Goal: Task Accomplishment & Management: Use online tool/utility

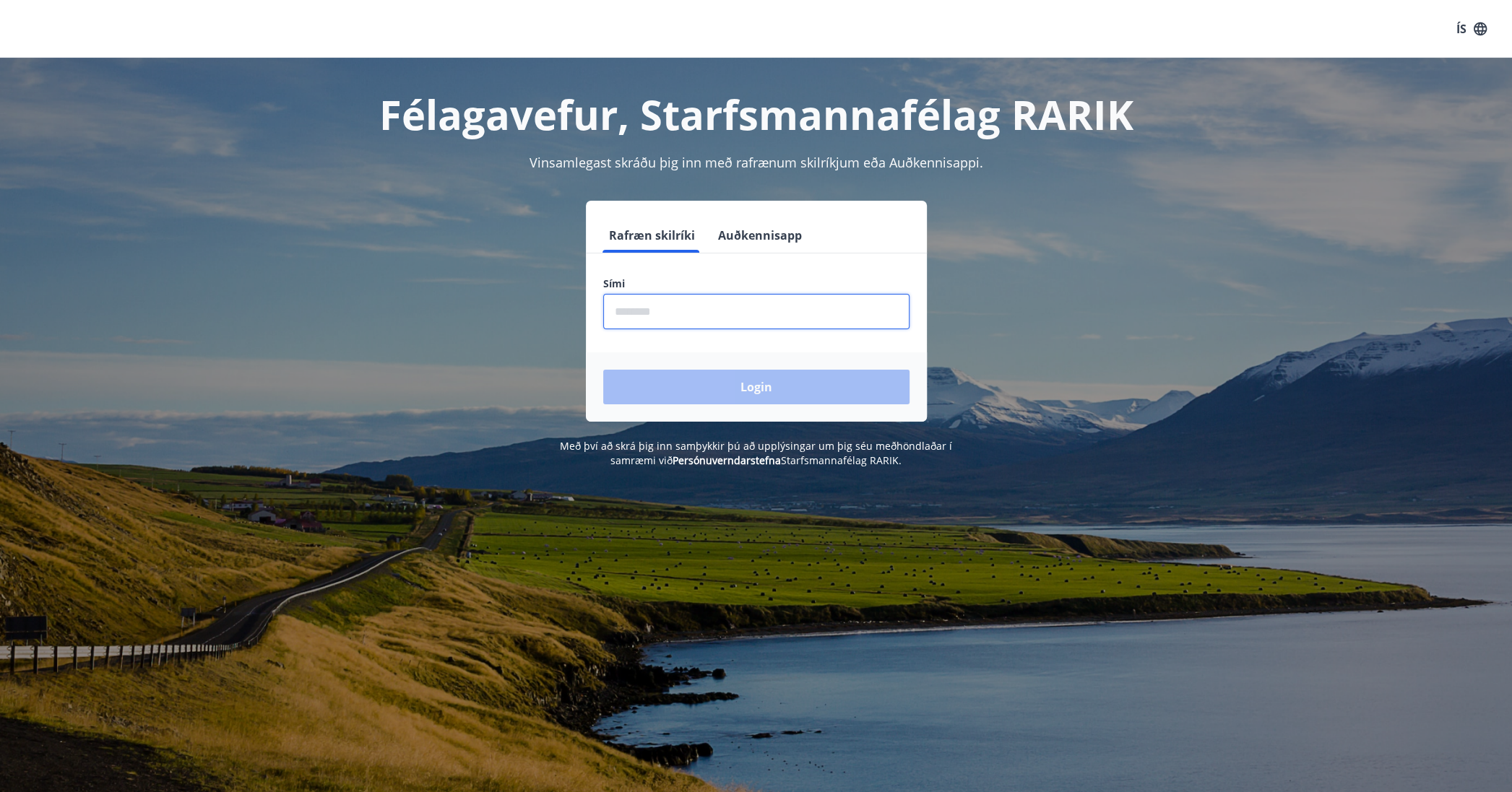
click at [693, 304] on input "phone" at bounding box center [756, 312] width 306 height 36
type input "********"
click at [747, 396] on button "Login" at bounding box center [756, 387] width 306 height 35
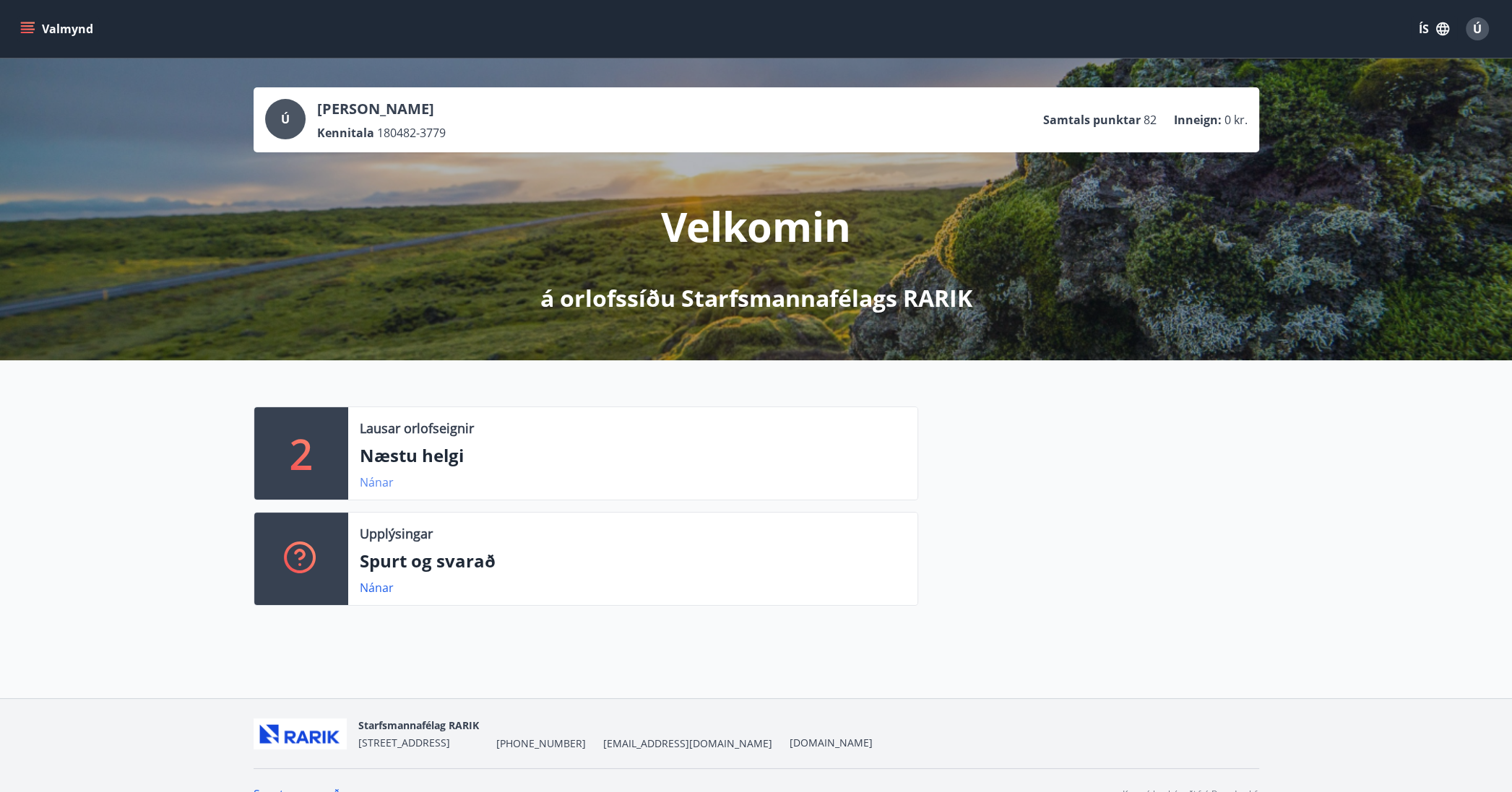
click at [373, 480] on link "Nánar" at bounding box center [376, 482] width 34 height 16
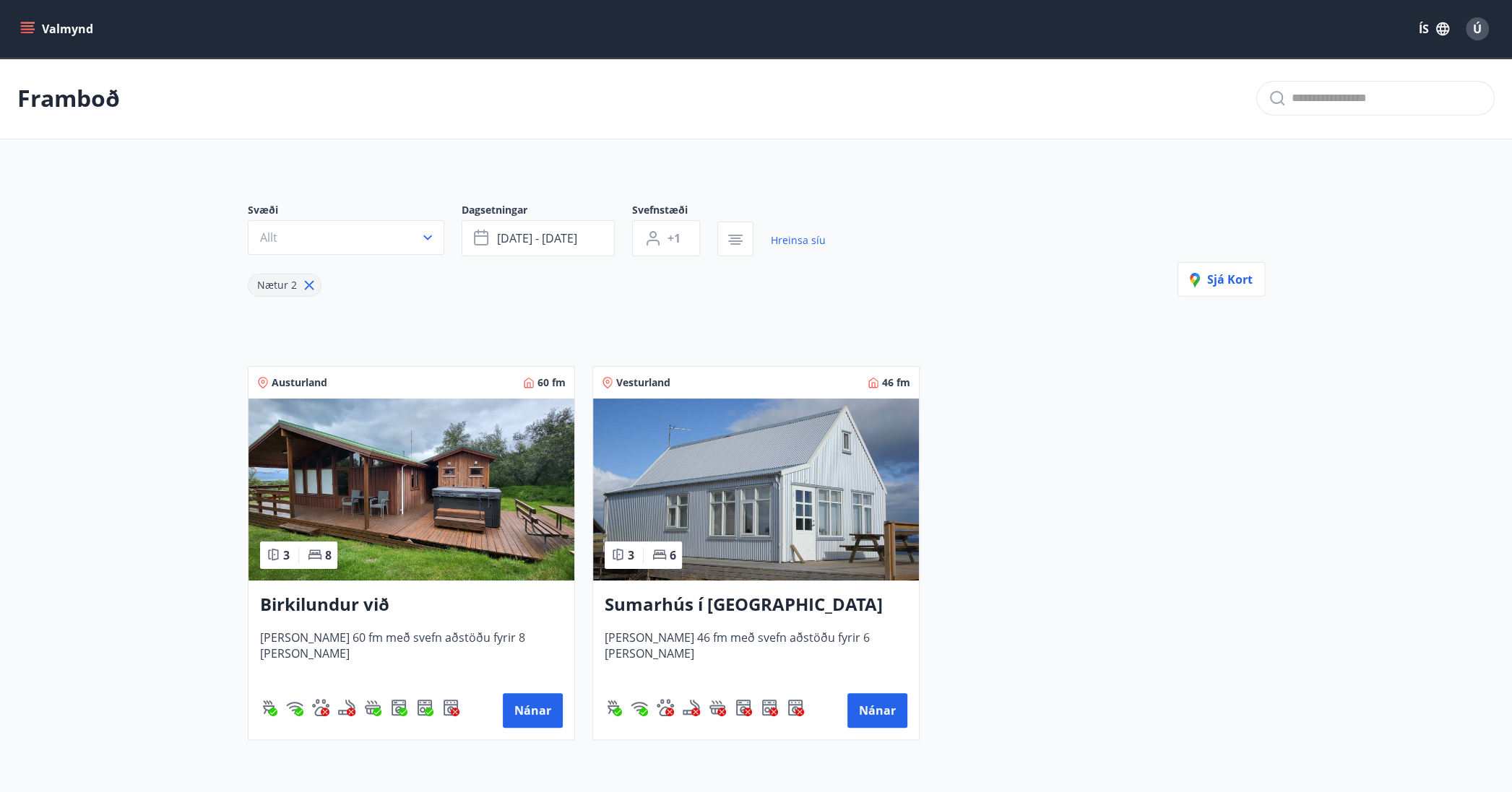
click at [309, 285] on icon at bounding box center [309, 285] width 16 height 16
type input "*"
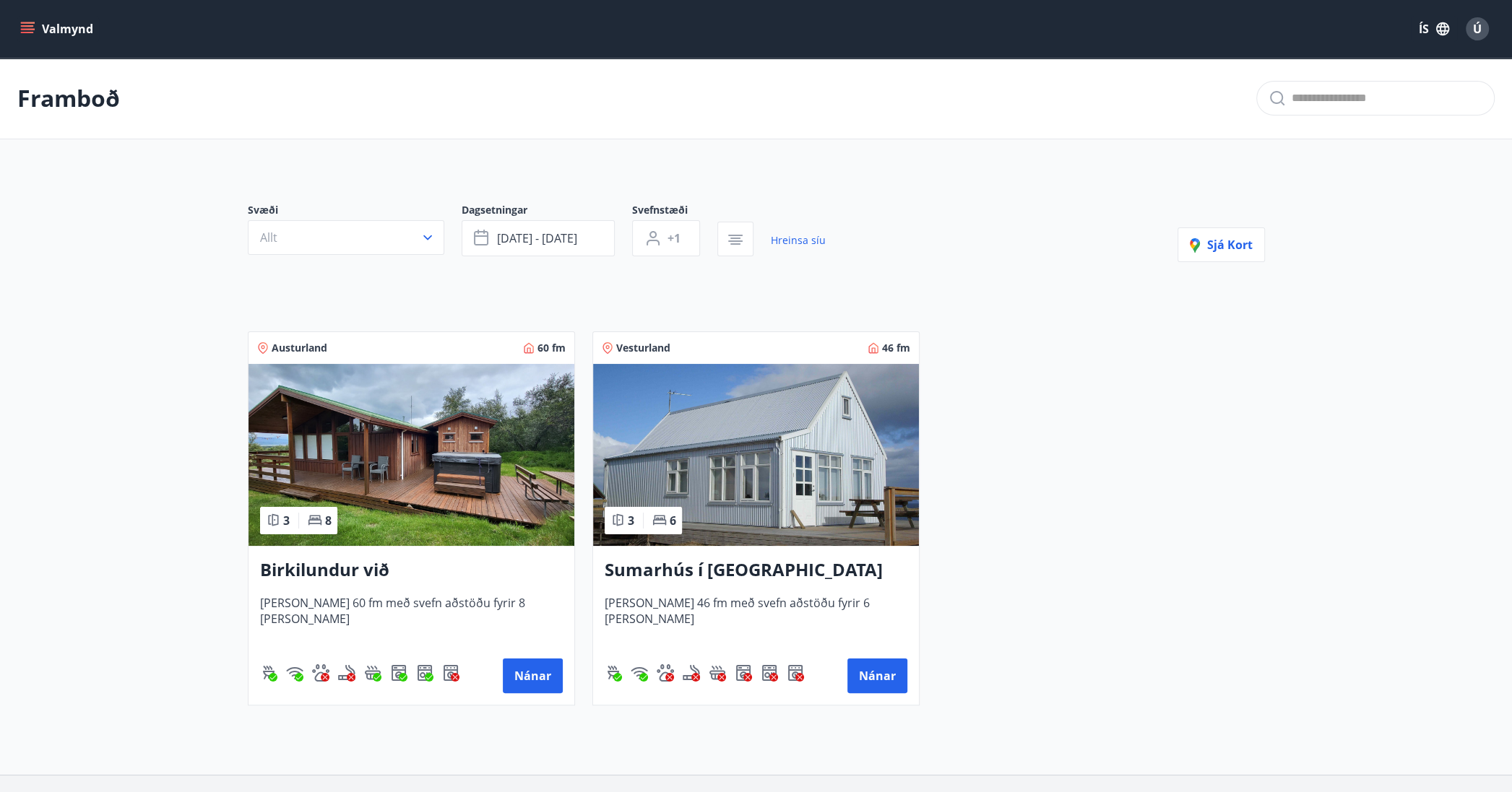
click at [11, 31] on div "Valmynd ÍS Ú" at bounding box center [756, 29] width 1512 height 58
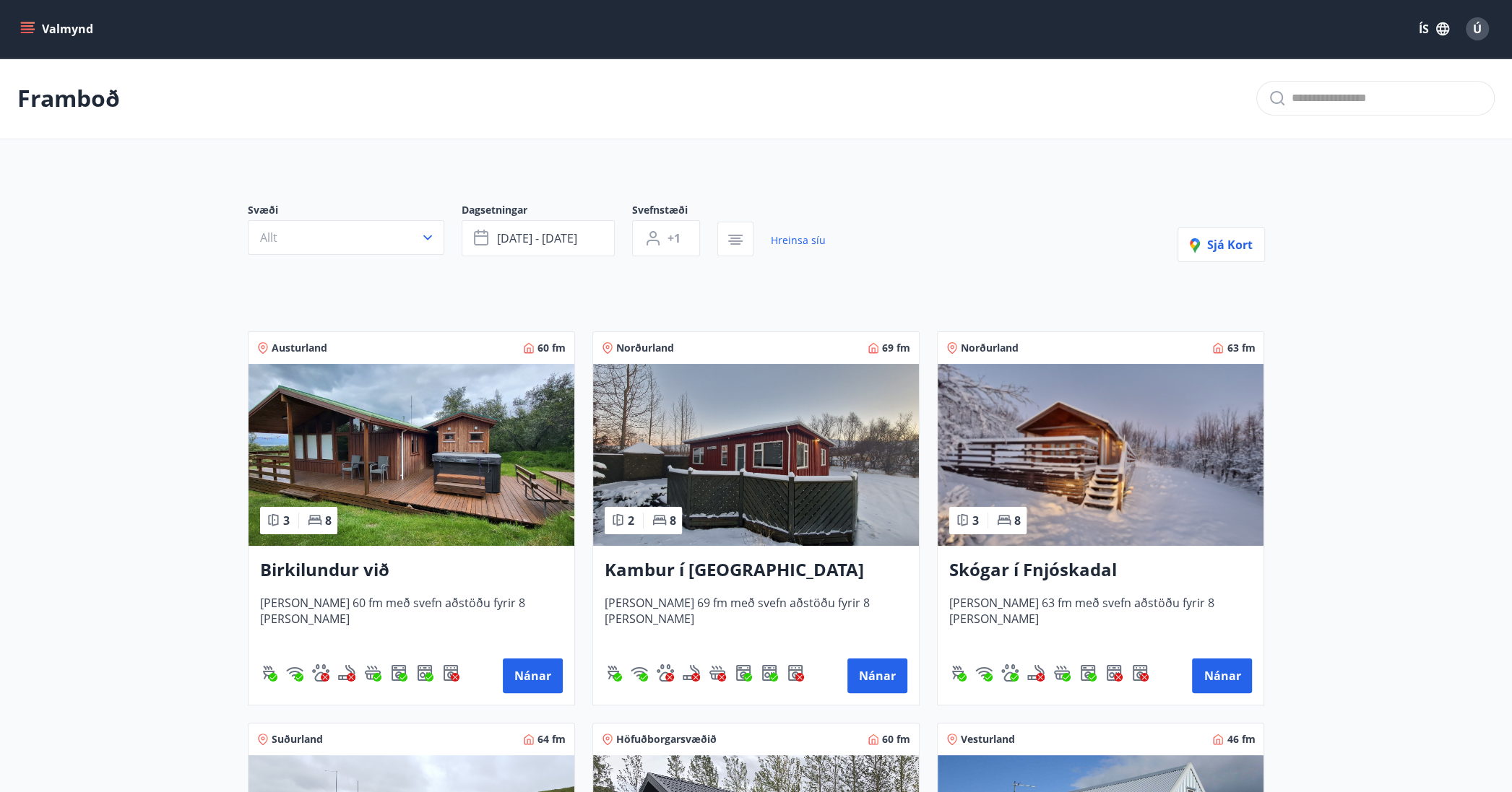
click at [36, 25] on button "Valmynd" at bounding box center [58, 29] width 82 height 26
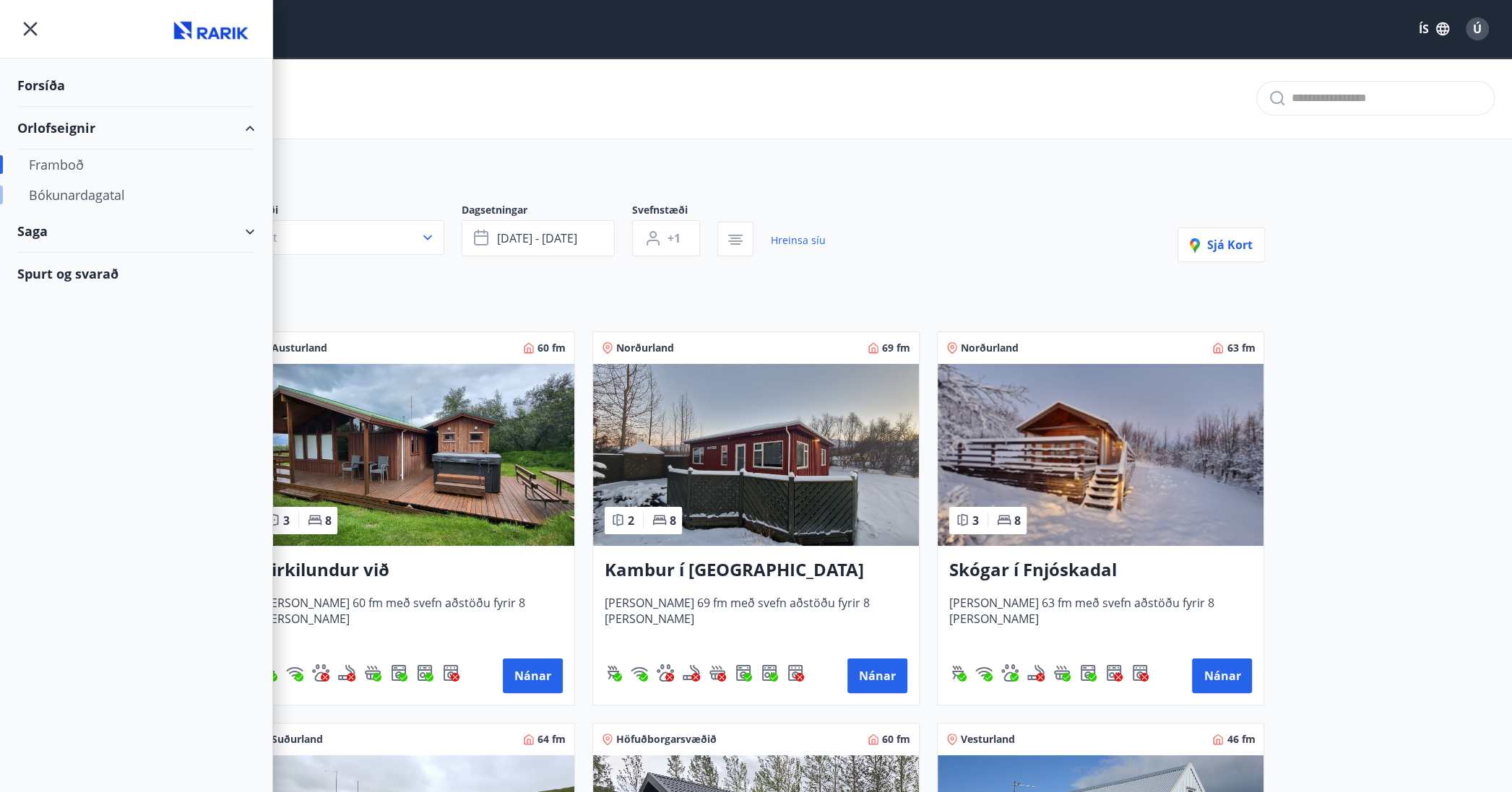
click at [73, 193] on div "Bókunardagatal" at bounding box center [136, 195] width 214 height 30
